Goal: Task Accomplishment & Management: Manage account settings

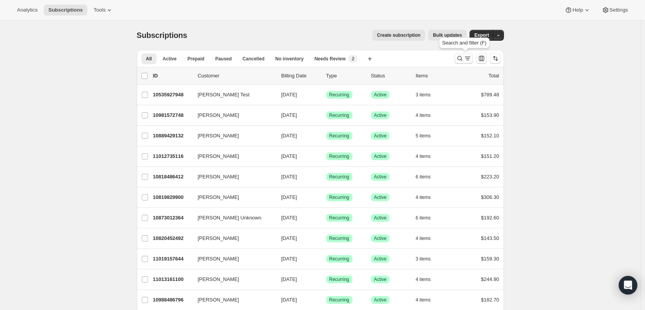
click at [467, 61] on div "Search and filter results" at bounding box center [463, 59] width 15 height 8
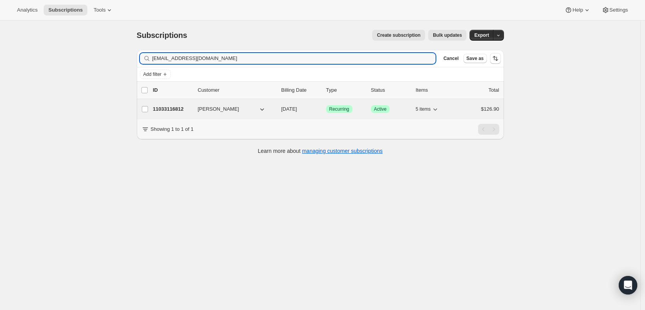
type input "[EMAIL_ADDRESS][DOMAIN_NAME]"
click at [157, 110] on p "11033116812" at bounding box center [172, 109] width 39 height 8
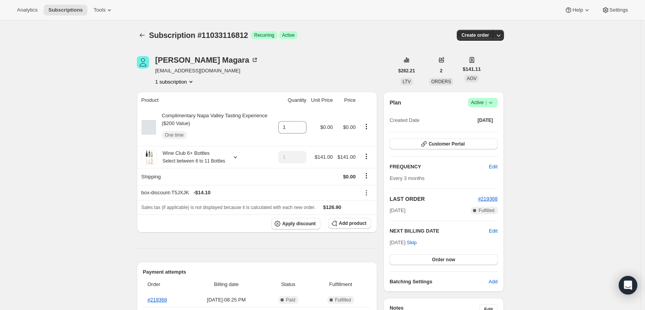
click at [490, 99] on icon at bounding box center [491, 103] width 8 height 8
click at [494, 137] on button "Cancel subscription" at bounding box center [483, 131] width 48 height 12
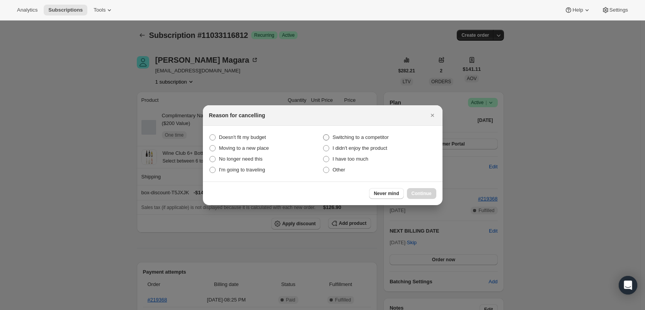
click at [363, 133] on span "Switching to a competitor" at bounding box center [361, 137] width 56 height 8
click at [324, 134] on competitor "Switching to a competitor" at bounding box center [323, 134] width 0 height 0
radio competitor "true"
drag, startPoint x: 233, startPoint y: 140, endPoint x: 292, endPoint y: 164, distance: 63.9
click at [233, 140] on span "Doesn't fit my budget" at bounding box center [242, 137] width 47 height 8
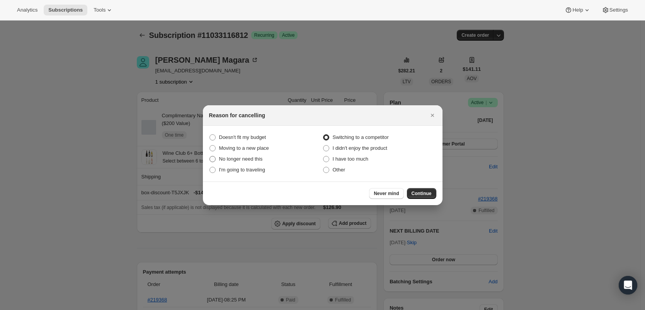
click at [210, 135] on budget "Doesn't fit my budget" at bounding box center [210, 134] width 0 height 0
radio budget "true"
radio competitor "false"
click at [417, 190] on span "Continue" at bounding box center [422, 193] width 20 height 6
